Goal: Information Seeking & Learning: Check status

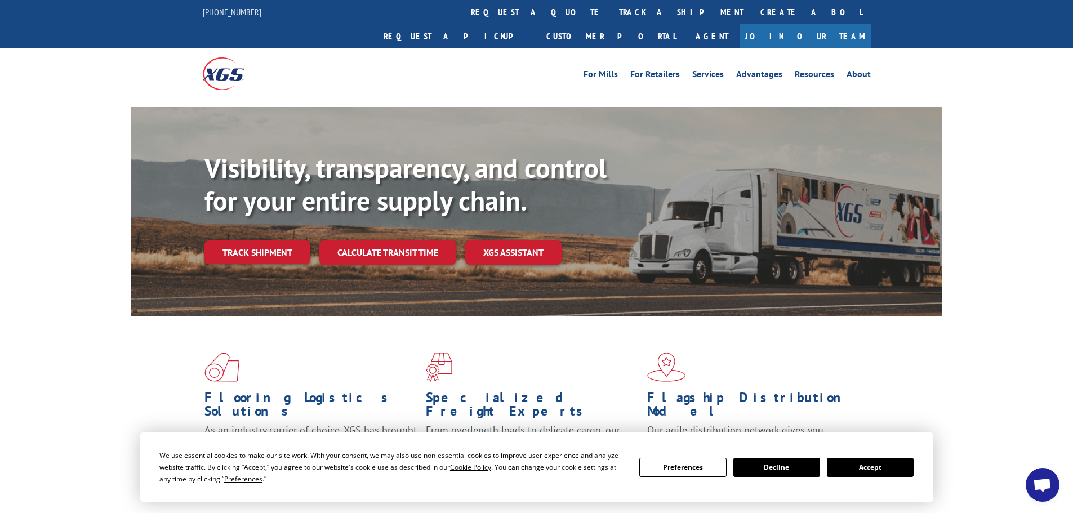
click at [273, 241] on link "Track shipment" at bounding box center [258, 253] width 106 height 24
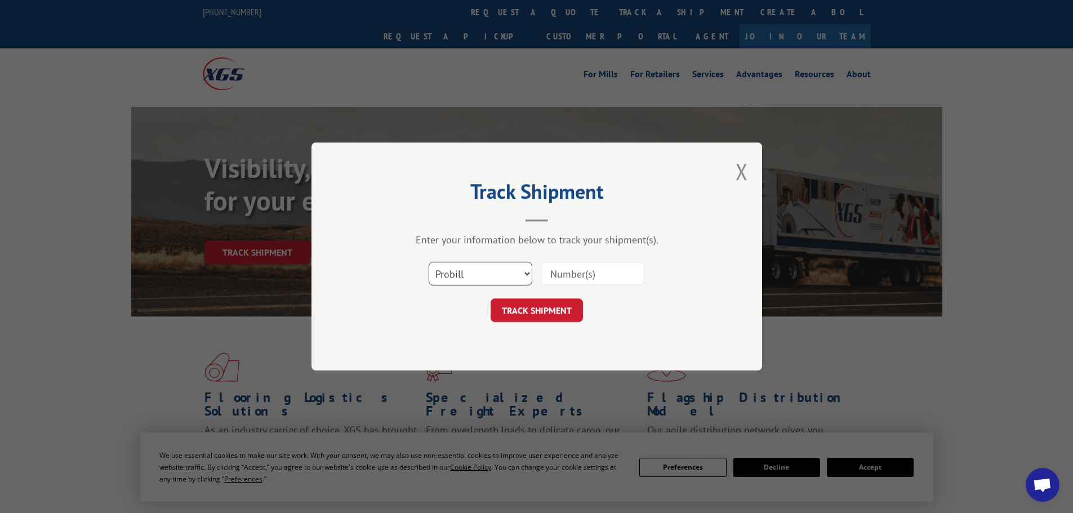
click at [481, 268] on select "Select category... Probill BOL PO" at bounding box center [481, 274] width 104 height 24
click at [429, 262] on select "Select category... Probill BOL PO" at bounding box center [481, 274] width 104 height 24
click at [552, 276] on input at bounding box center [593, 274] width 104 height 24
paste input "387999653"
type input "387999653"
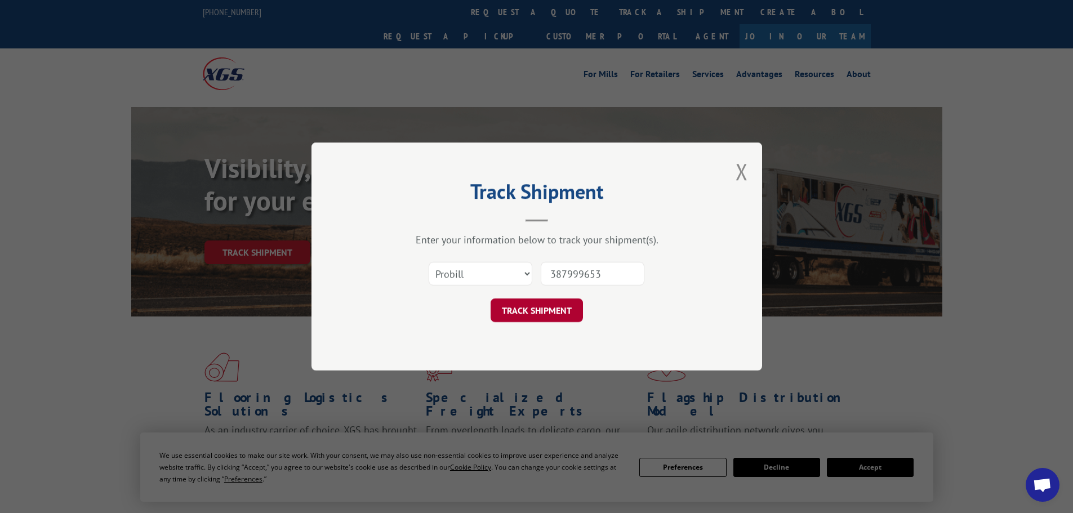
click at [552, 314] on button "TRACK SHIPMENT" at bounding box center [537, 311] width 92 height 24
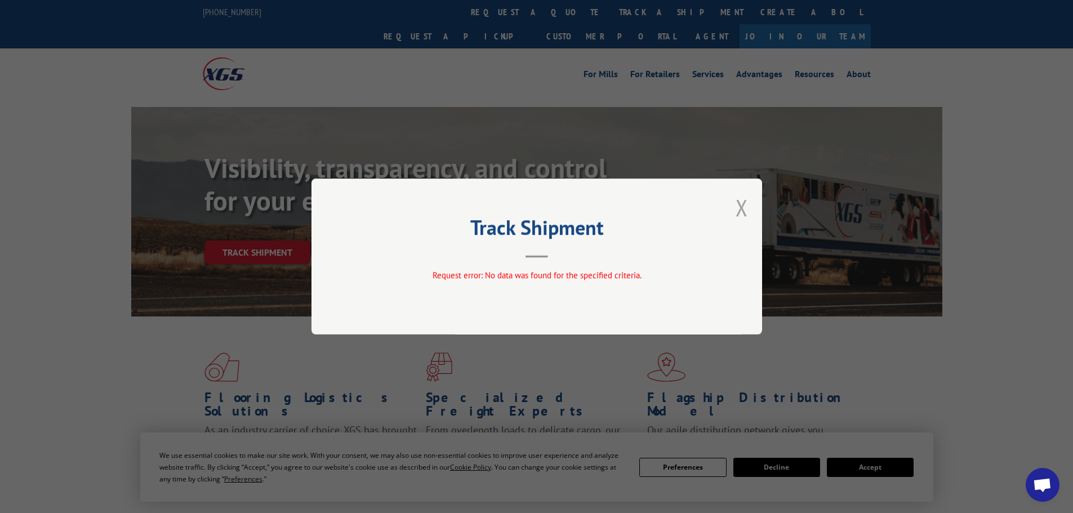
click at [739, 208] on button "Close modal" at bounding box center [742, 208] width 12 height 30
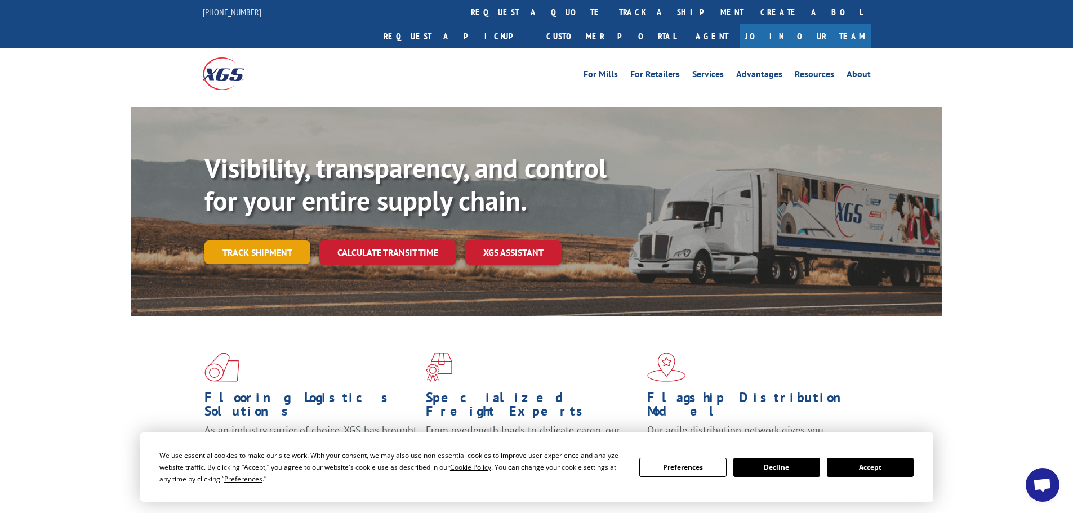
click at [264, 241] on link "Track shipment" at bounding box center [258, 253] width 106 height 24
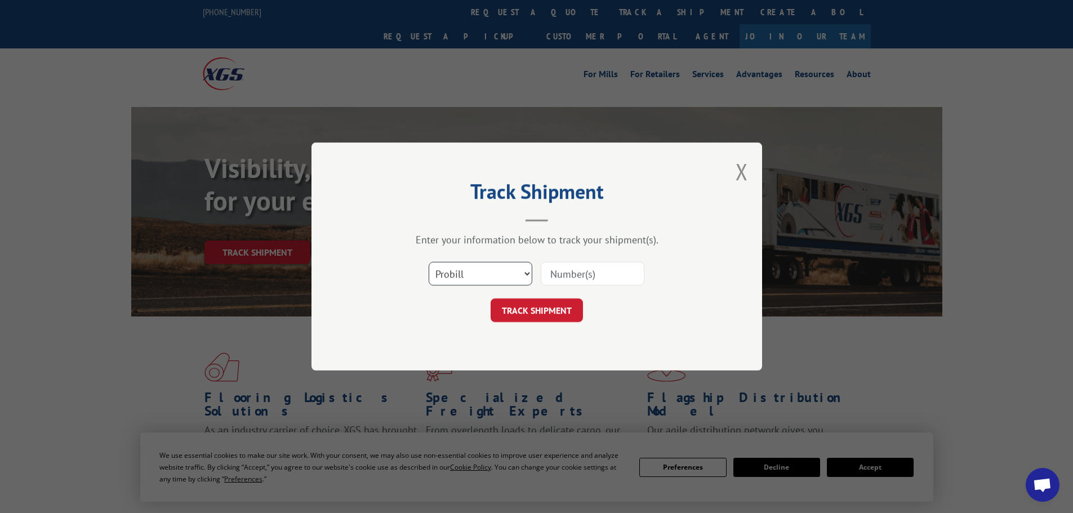
drag, startPoint x: 452, startPoint y: 276, endPoint x: 467, endPoint y: 283, distance: 15.9
click at [452, 276] on select "Select category... Probill BOL PO" at bounding box center [481, 274] width 104 height 24
select select "bol"
click at [429, 262] on select "Select category... Probill BOL PO" at bounding box center [481, 274] width 104 height 24
click at [554, 276] on input at bounding box center [593, 274] width 104 height 24
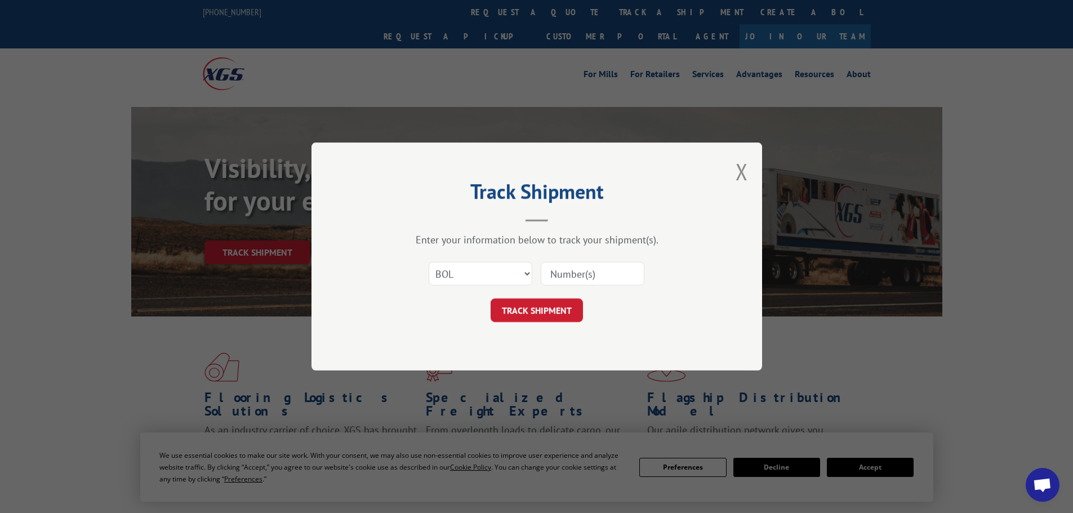
click at [554, 276] on input at bounding box center [593, 274] width 104 height 24
paste input "387999653"
type input "387999653"
click at [559, 309] on button "TRACK SHIPMENT" at bounding box center [537, 311] width 92 height 24
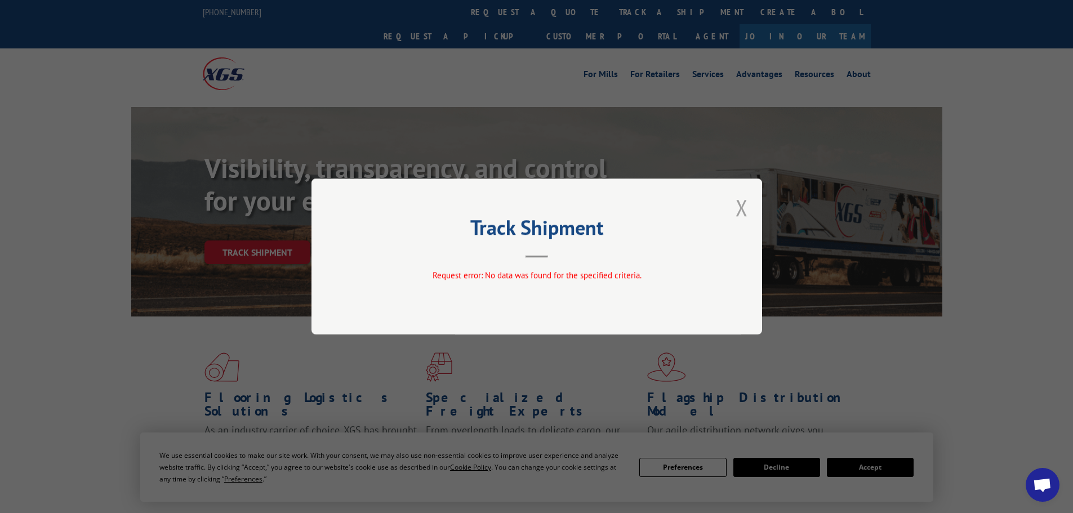
click at [743, 208] on button "Close modal" at bounding box center [742, 208] width 12 height 30
